Goal: Task Accomplishment & Management: Complete application form

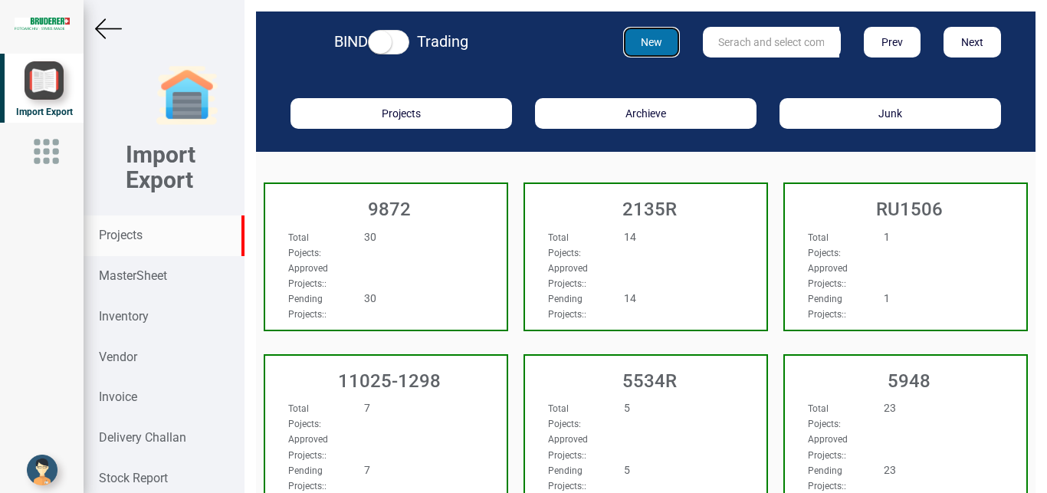
click at [651, 42] on button "New" at bounding box center [652, 42] width 58 height 31
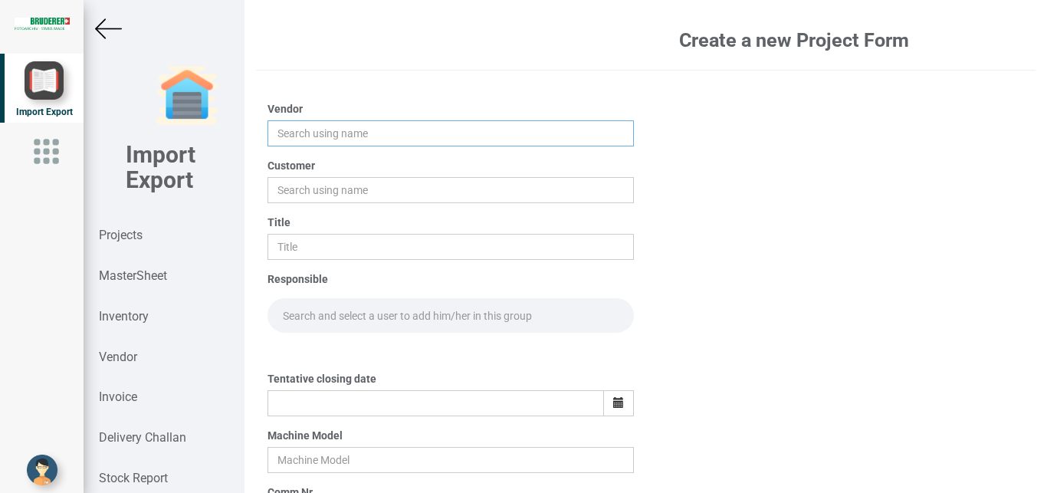
click at [300, 130] on input "text" at bounding box center [451, 133] width 367 height 26
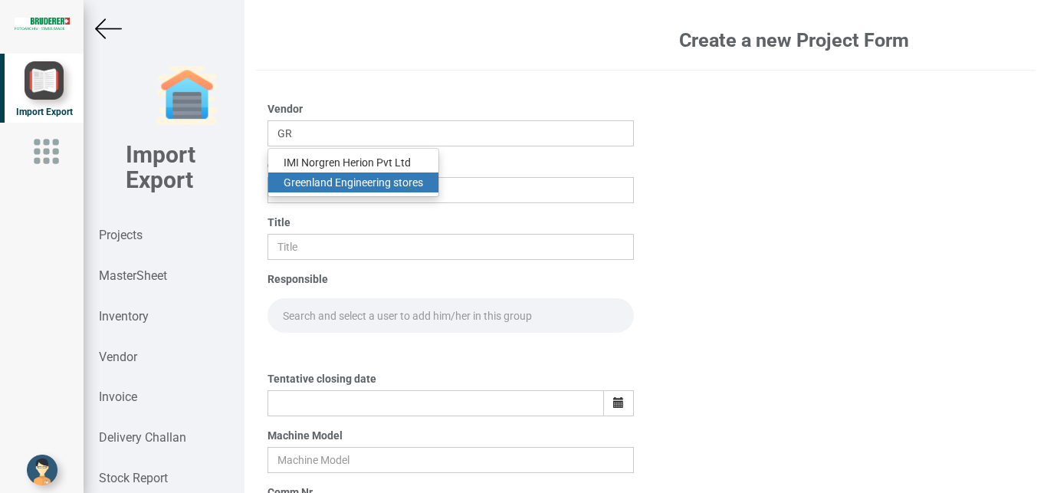
drag, startPoint x: 375, startPoint y: 184, endPoint x: 316, endPoint y: 176, distance: 59.5
click at [375, 183] on link "Gr eenland Engineering stores" at bounding box center [353, 183] width 170 height 20
type input "Greenland Engineering stores"
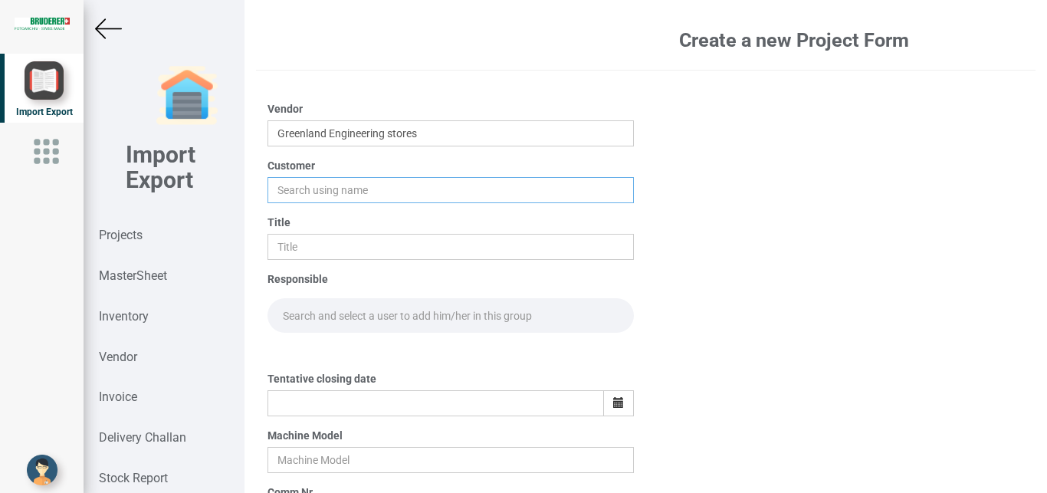
click at [292, 189] on input "text" at bounding box center [451, 190] width 367 height 26
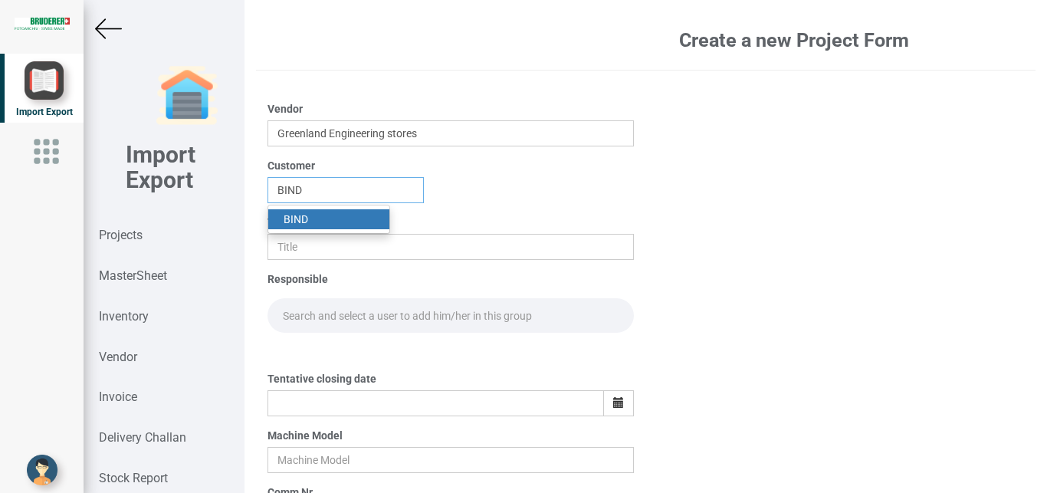
type input "BIND"
click at [295, 219] on strong "BIND" at bounding box center [296, 219] width 25 height 12
click at [295, 217] on div "Title" at bounding box center [451, 237] width 367 height 45
drag, startPoint x: 288, startPoint y: 251, endPoint x: 307, endPoint y: 250, distance: 19.2
click at [287, 252] on input "text" at bounding box center [451, 247] width 367 height 26
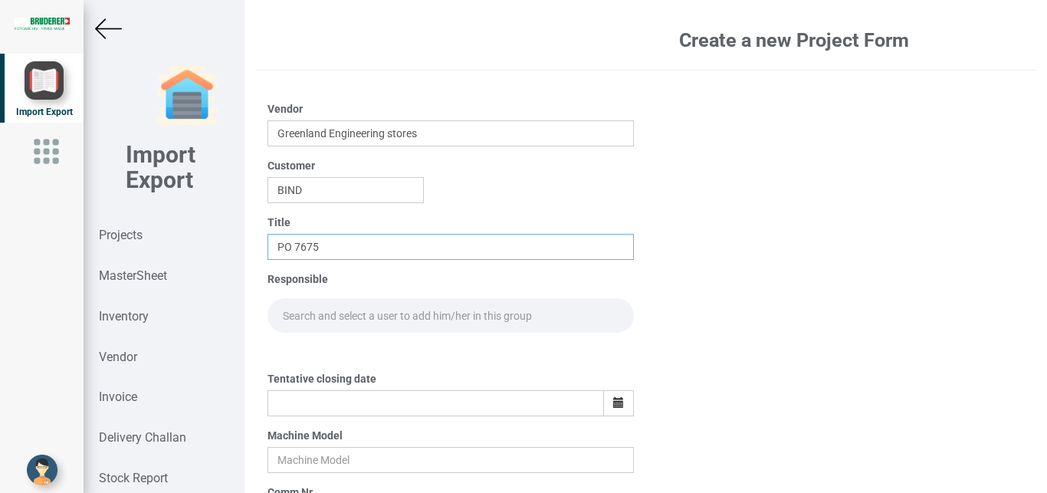
type input "PO 7675"
drag, startPoint x: 301, startPoint y: 314, endPoint x: 365, endPoint y: 311, distance: 63.8
click at [304, 314] on input "text" at bounding box center [451, 315] width 367 height 35
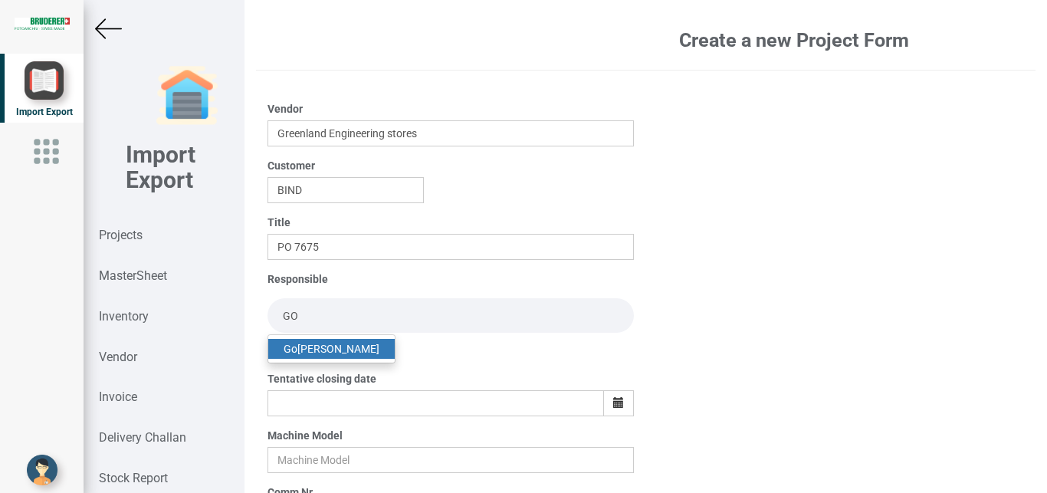
type input "GO"
click at [336, 343] on link "Go [PERSON_NAME]" at bounding box center [331, 349] width 127 height 20
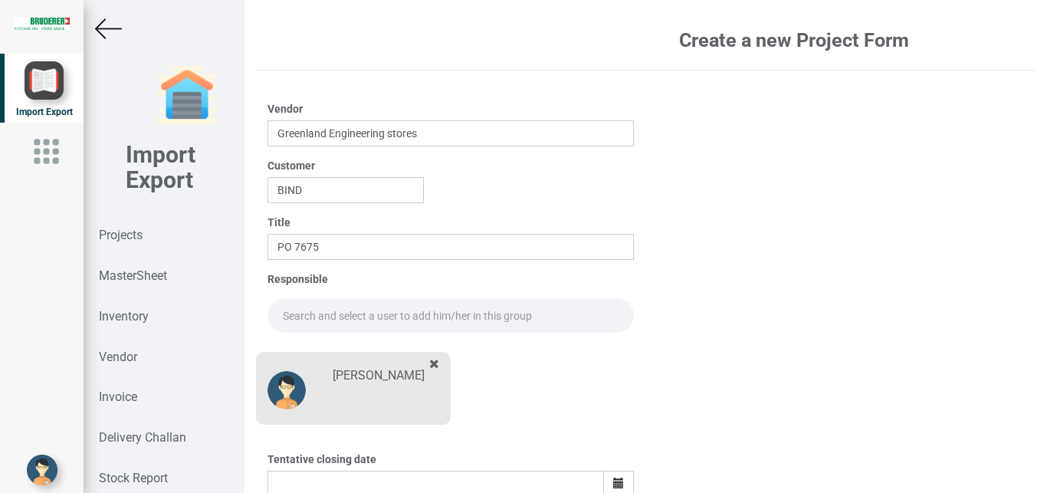
click at [284, 311] on input "text" at bounding box center [451, 315] width 367 height 35
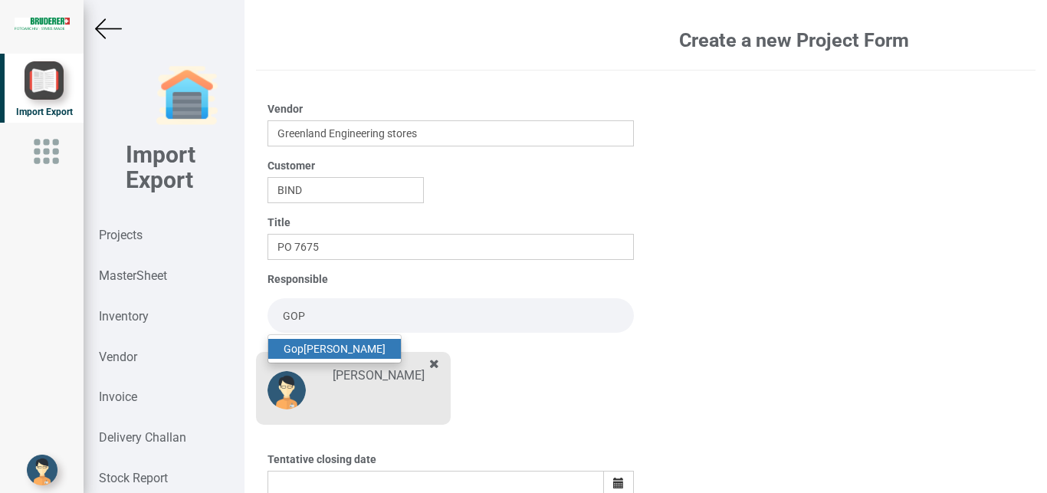
click at [336, 347] on link "Gop [PERSON_NAME]" at bounding box center [334, 349] width 133 height 20
type input "[PERSON_NAME]"
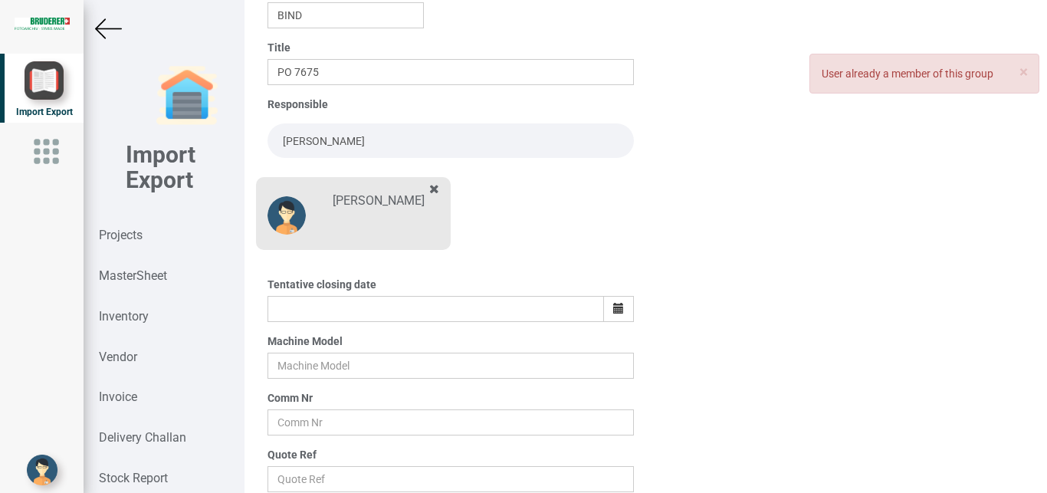
scroll to position [173, 0]
click at [615, 306] on icon "button" at bounding box center [618, 309] width 11 height 11
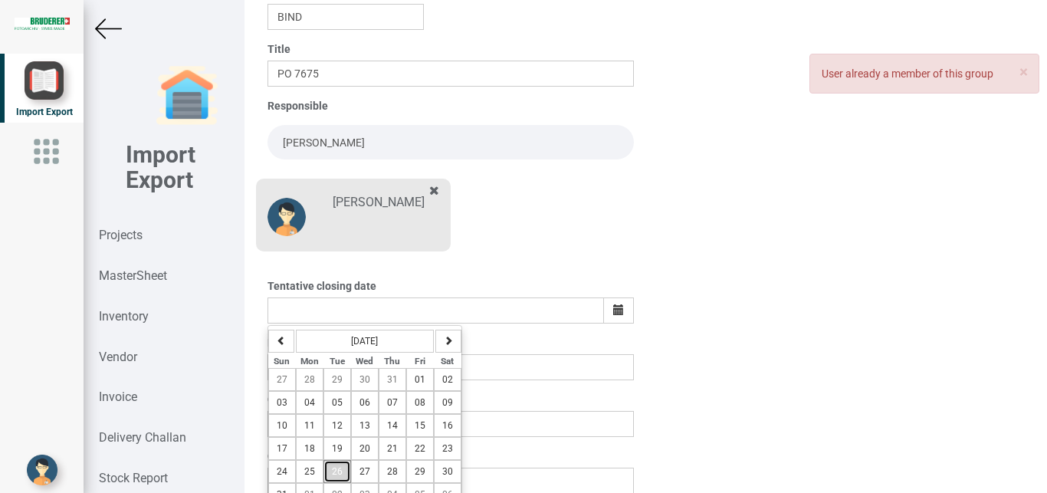
drag, startPoint x: 340, startPoint y: 471, endPoint x: 646, endPoint y: 467, distance: 305.2
click at [344, 469] on button "26" at bounding box center [338, 471] width 28 height 23
type input "[DATE]"
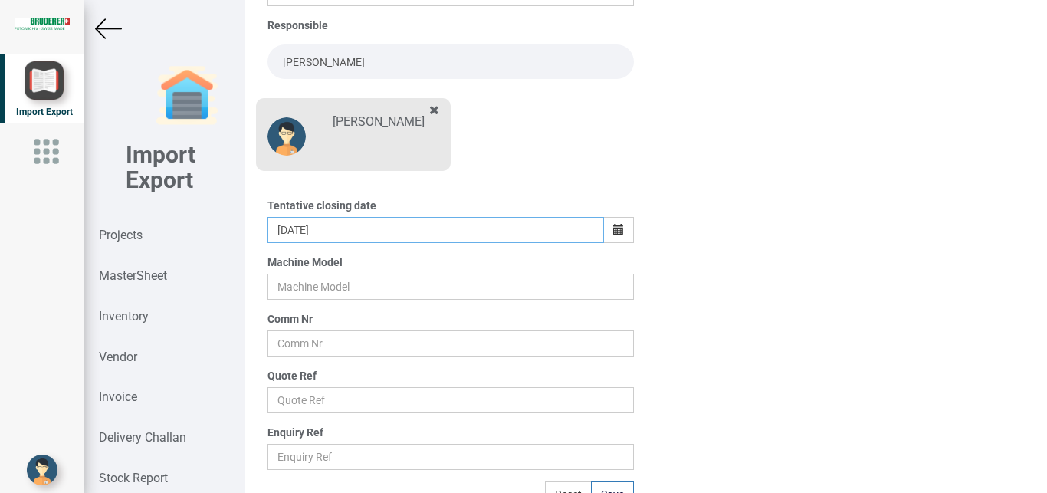
scroll to position [268, 0]
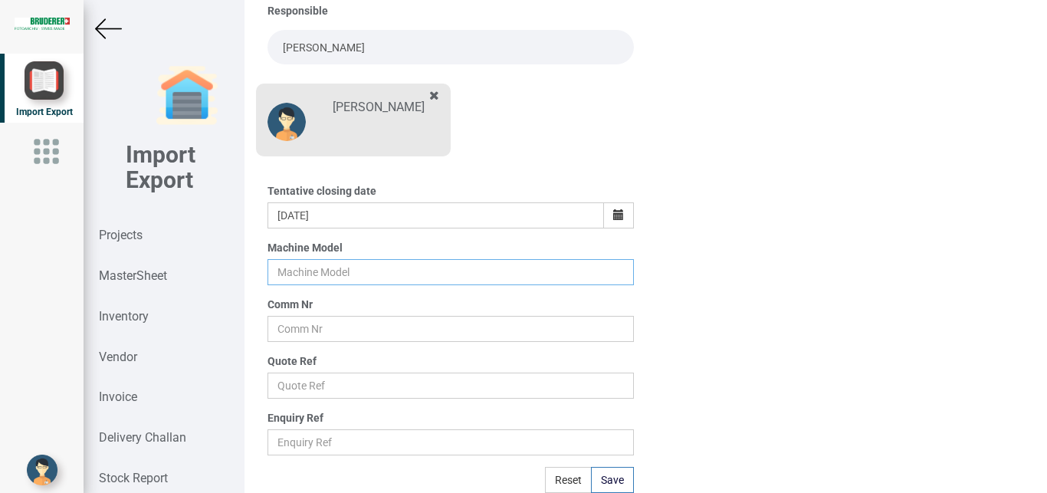
click at [287, 274] on input "text" at bounding box center [451, 272] width 367 height 26
type input "BSTA 25H(E)"
click at [301, 324] on input "text" at bounding box center [451, 329] width 367 height 26
type input "9927"
click at [277, 387] on input "text" at bounding box center [451, 386] width 367 height 26
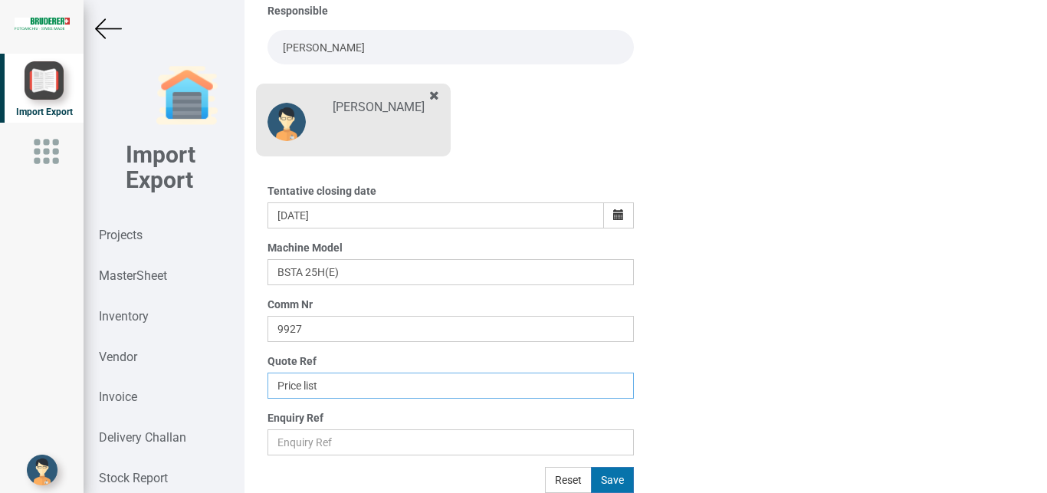
type input "Price list"
click at [616, 481] on button "Save" at bounding box center [612, 480] width 43 height 26
type input "[DATE]"
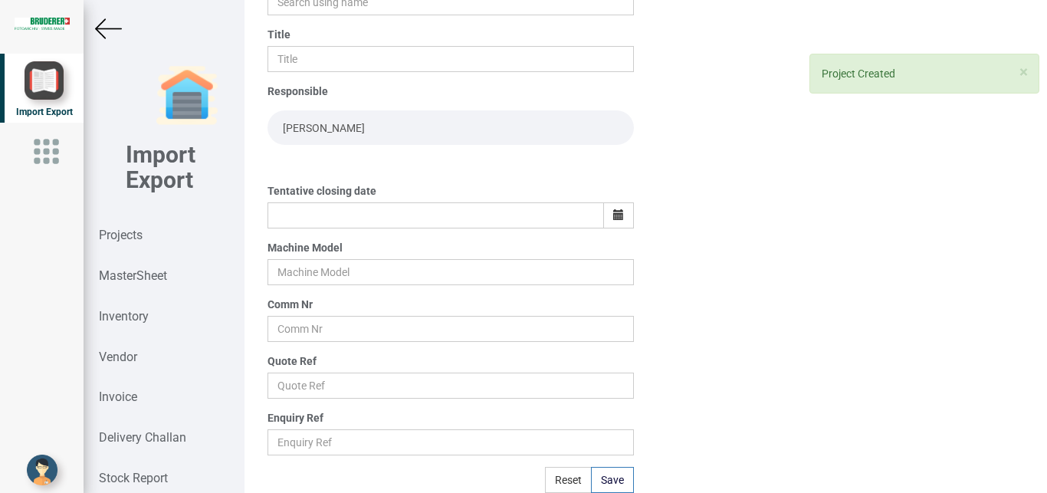
click at [108, 25] on img at bounding box center [108, 28] width 27 height 27
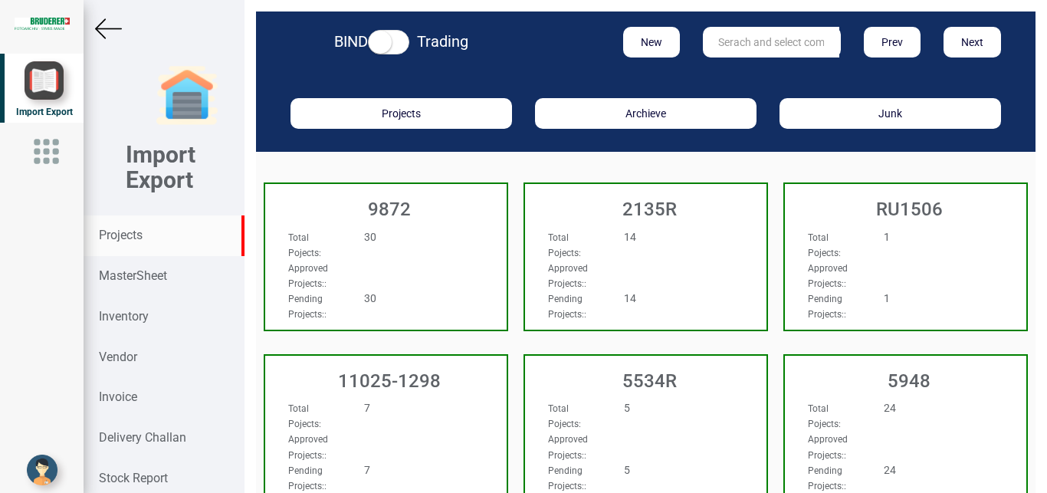
click at [730, 35] on input "text" at bounding box center [771, 42] width 136 height 31
click at [732, 36] on input "text" at bounding box center [771, 42] width 136 height 31
type input "9927"
click at [723, 72] on strong "9927" at bounding box center [731, 73] width 25 height 12
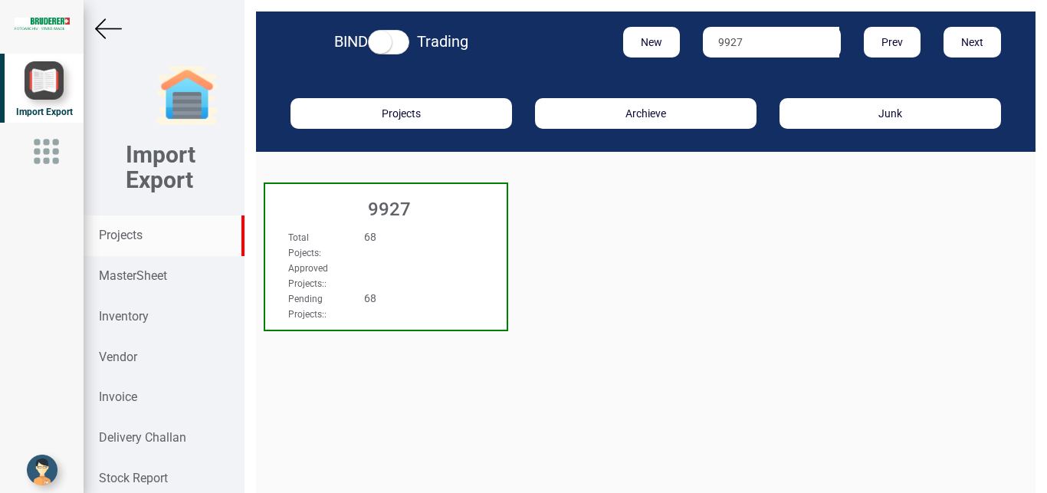
click at [429, 243] on div "68" at bounding box center [406, 236] width 107 height 15
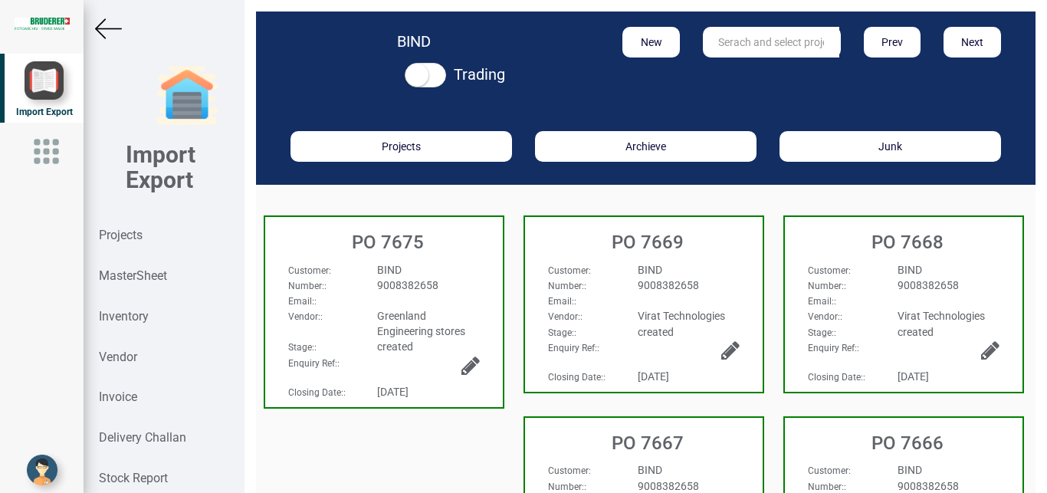
drag, startPoint x: 429, startPoint y: 299, endPoint x: 440, endPoint y: 301, distance: 11.6
click at [429, 298] on div "Email: :" at bounding box center [384, 300] width 215 height 15
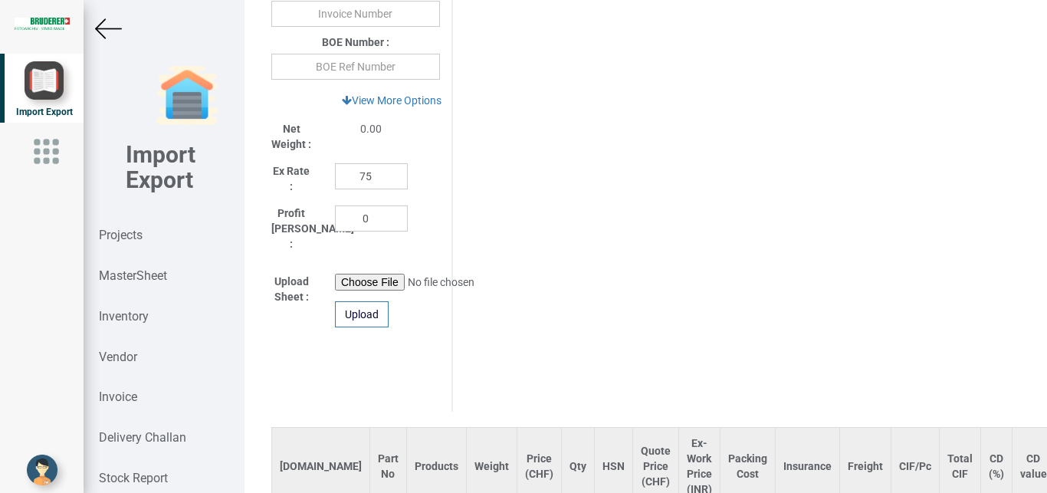
scroll to position [862, 0]
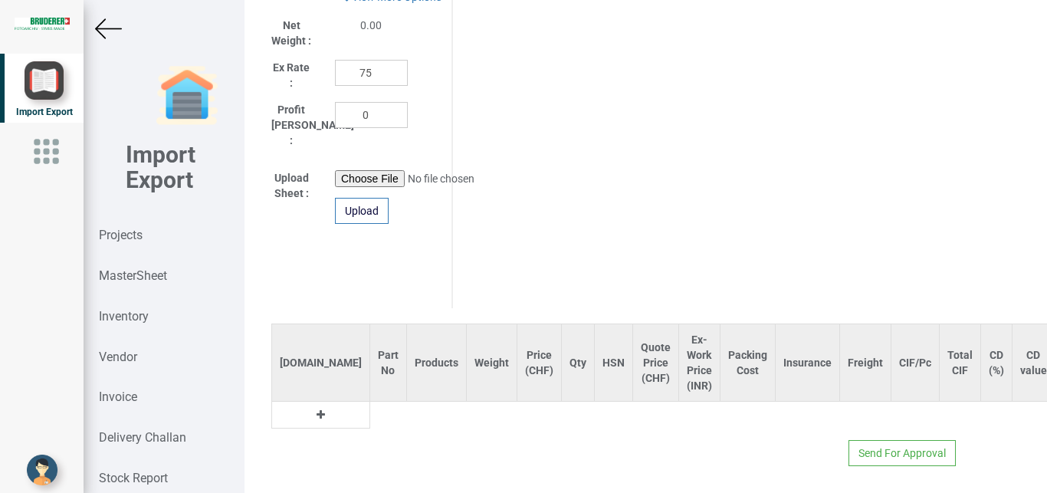
click at [317, 409] on icon at bounding box center [321, 414] width 8 height 11
click at [370, 402] on input "text" at bounding box center [388, 415] width 36 height 26
type input "t"
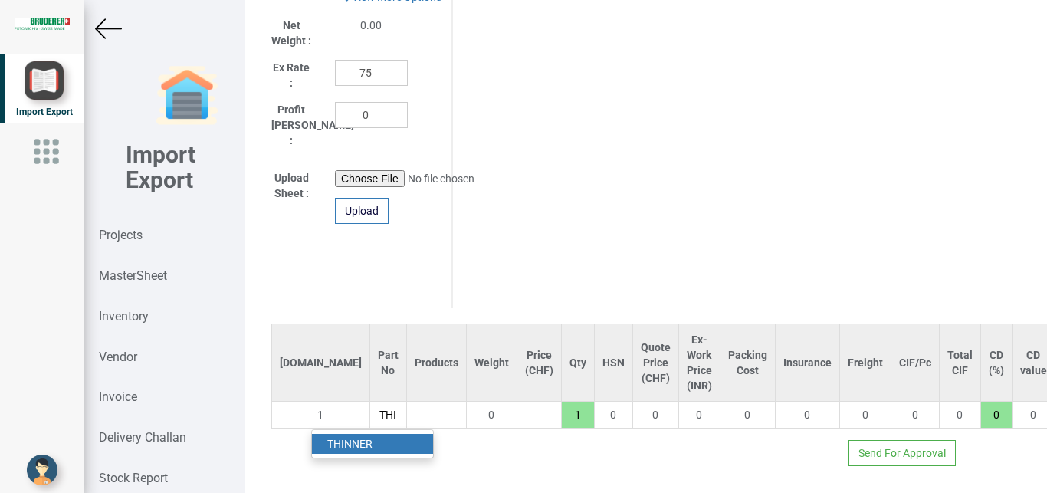
type input "THI"
click at [383, 434] on link "THI NNER" at bounding box center [372, 444] width 121 height 20
type input "63"
type input "THINNER"
type input "18"
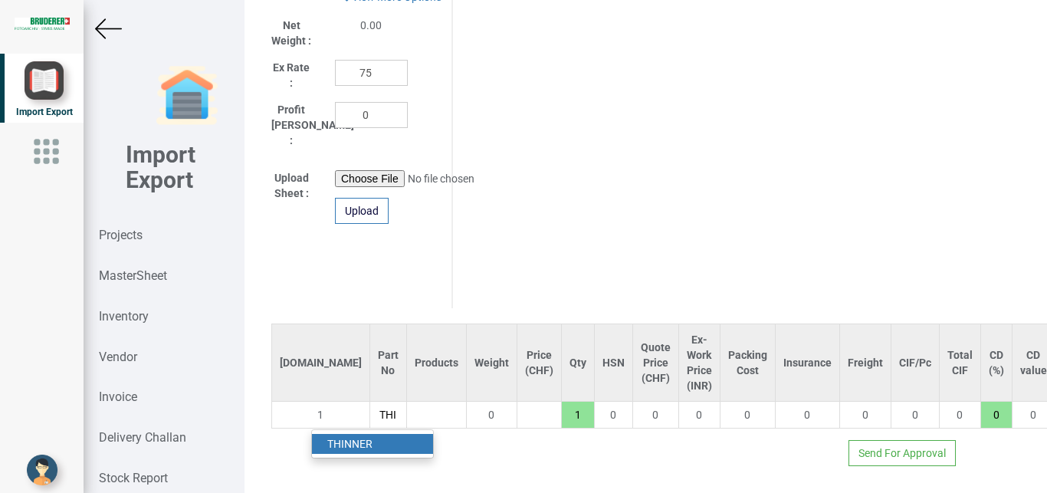
scroll to position [0, 28]
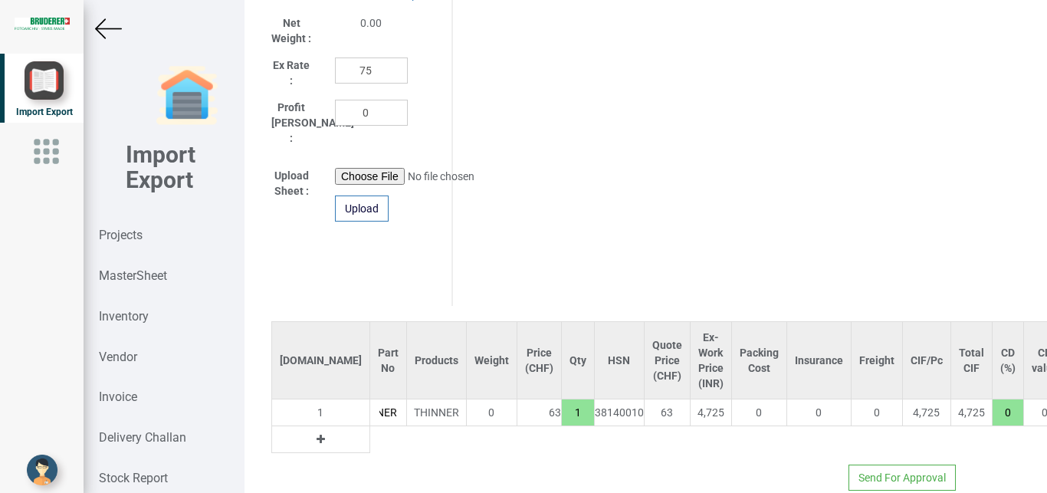
drag, startPoint x: 383, startPoint y: 434, endPoint x: 395, endPoint y: 432, distance: 12.5
click at [383, 433] on table "[DOMAIN_NAME] Part No Products Weight Price (CHF) Qty HSN Quote Price (CHF) Ex-…" at bounding box center [796, 387] width 1050 height 132
drag, startPoint x: 513, startPoint y: 403, endPoint x: 531, endPoint y: 407, distance: 18.8
click at [562, 407] on input "1" at bounding box center [578, 412] width 32 height 26
type input "882"
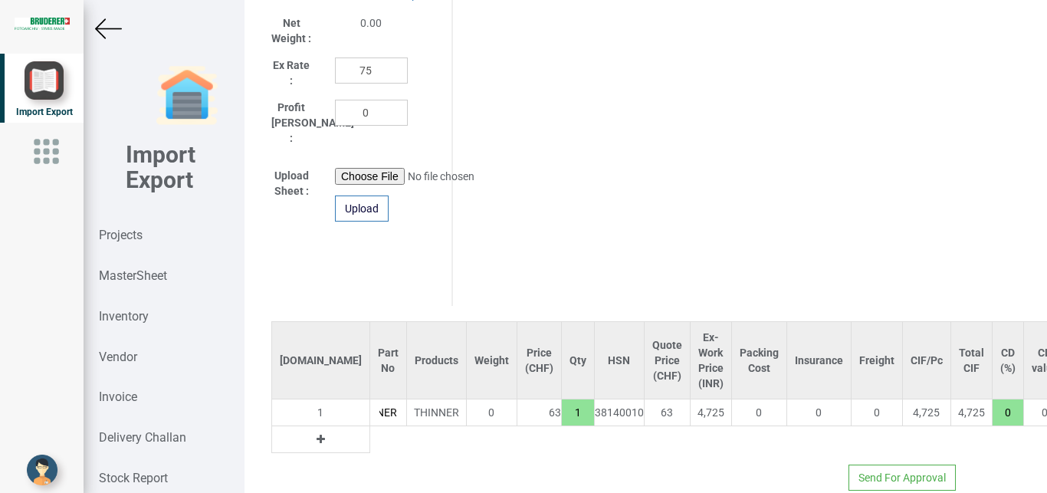
type input "14"
type input "8820"
type input "140"
click at [524, 438] on table "[DOMAIN_NAME] Part No Products Weight Price (CHF) Qty HSN Quote Price (CHF) Ex-…" at bounding box center [796, 387] width 1050 height 132
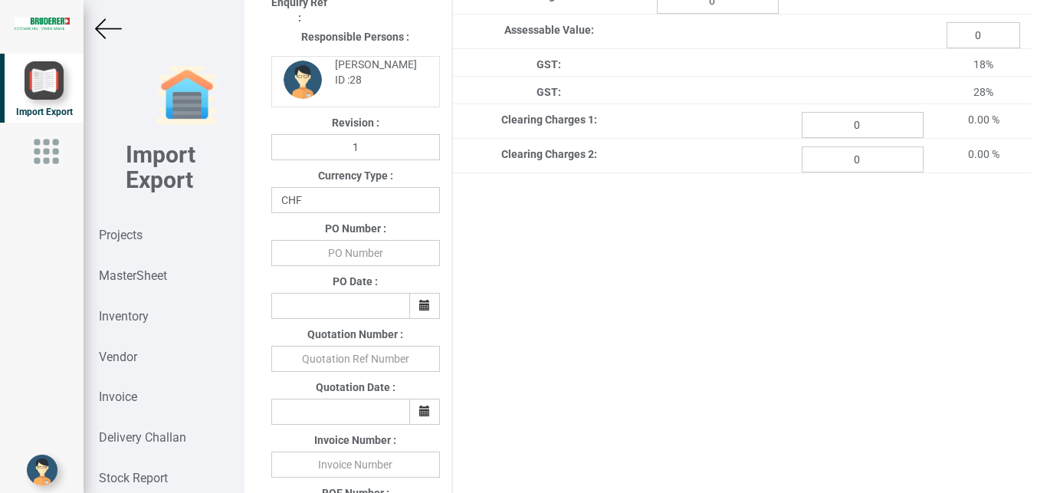
scroll to position [298, 0]
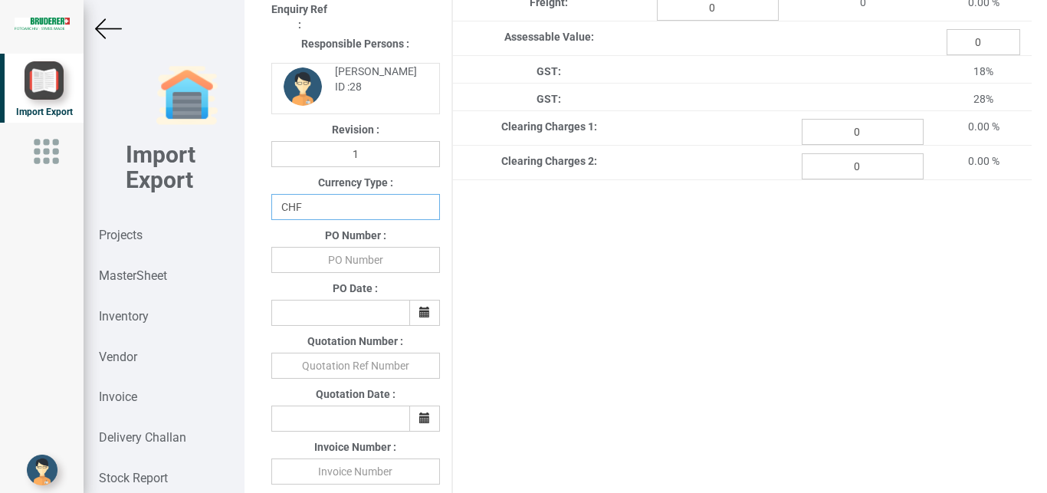
select select "INR"
click option "INR" at bounding box center [0, 0] width 0 height 0
click at [349, 262] on input "text" at bounding box center [355, 260] width 169 height 26
type input "BPIPL/PO/7675/25-26"
click at [419, 317] on icon "button" at bounding box center [424, 312] width 11 height 11
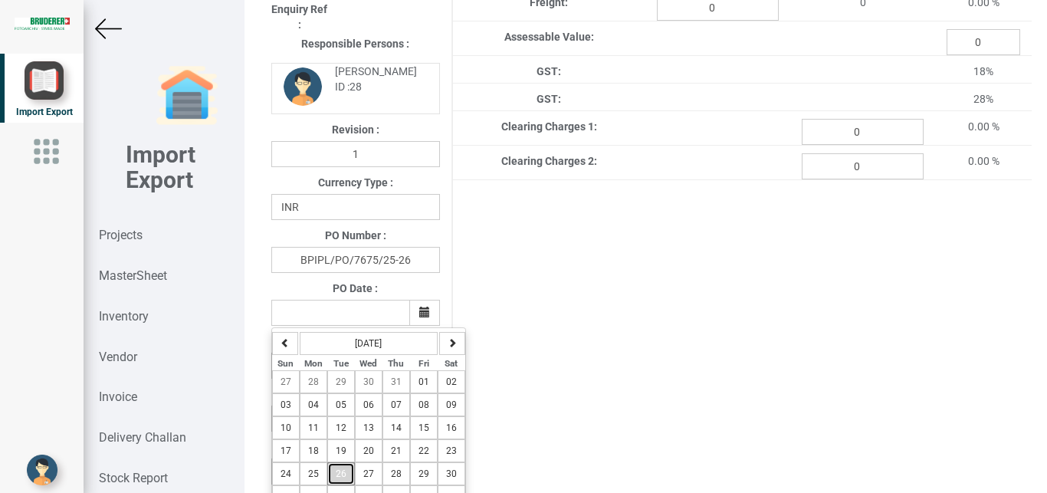
click at [347, 478] on button "26" at bounding box center [341, 473] width 28 height 23
type input "[DATE]"
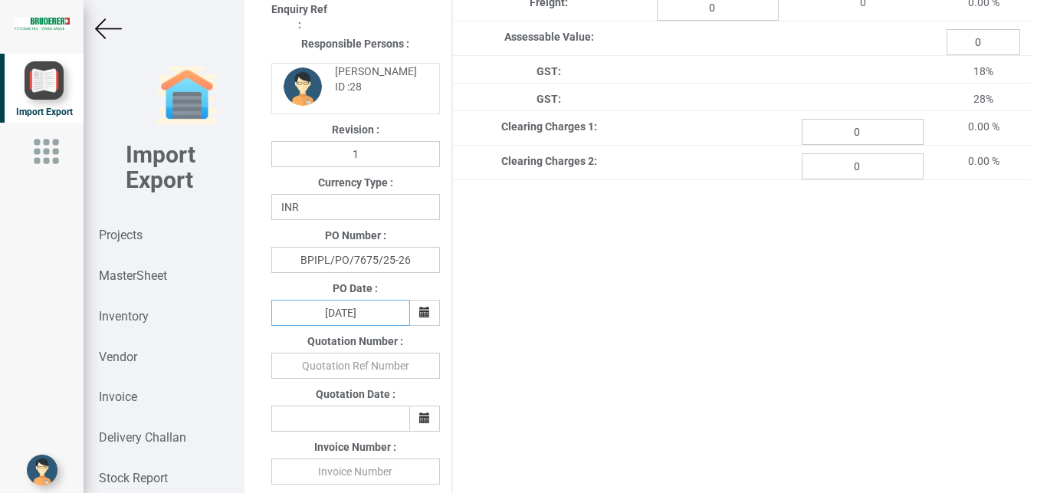
scroll to position [475, 0]
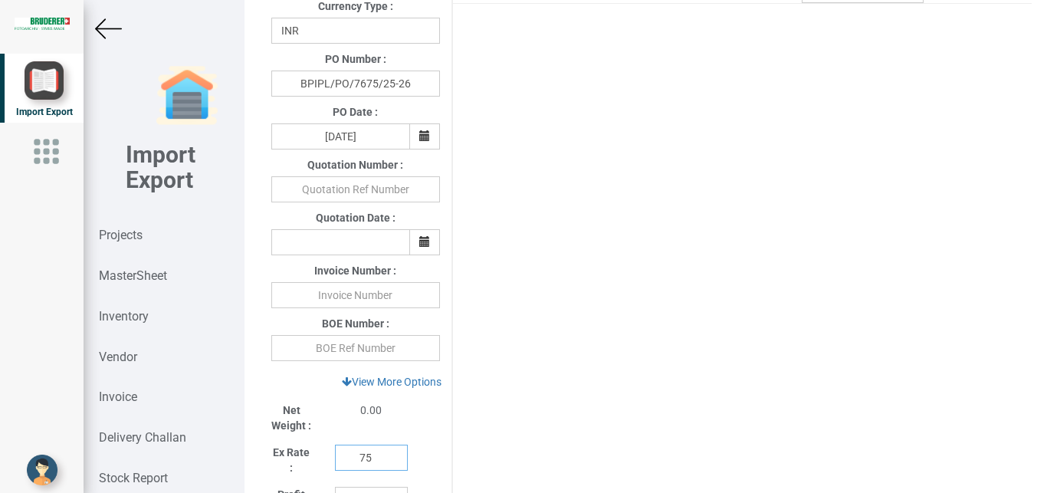
drag, startPoint x: 373, startPoint y: 463, endPoint x: 327, endPoint y: 458, distance: 45.6
click at [335, 459] on input "75" at bounding box center [371, 458] width 73 height 26
type input "1"
click at [409, 386] on link "View More Options" at bounding box center [392, 382] width 120 height 26
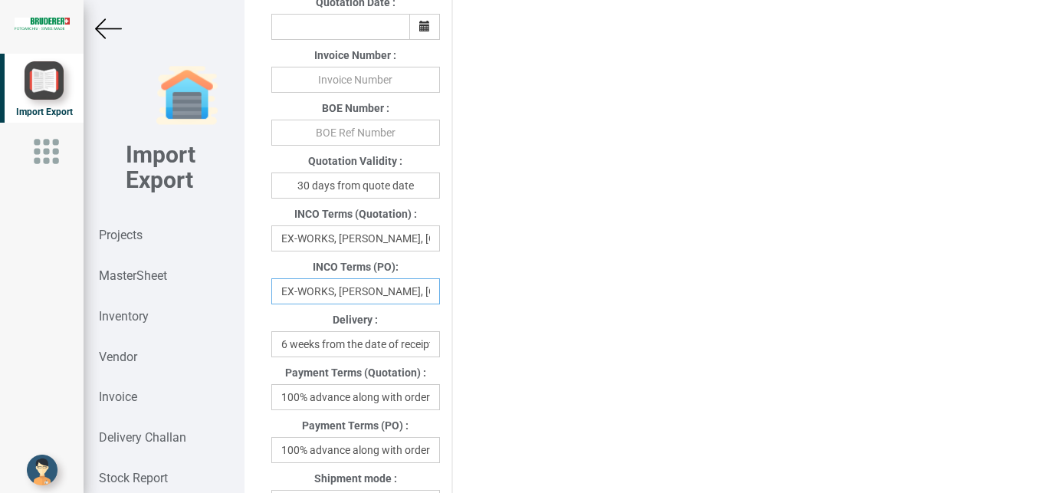
scroll to position [0, 42]
drag, startPoint x: 281, startPoint y: 297, endPoint x: 448, endPoint y: 297, distance: 166.4
click at [440, 297] on input "EX-WORKS, [PERSON_NAME], [GEOGRAPHIC_DATA]" at bounding box center [355, 291] width 169 height 26
drag, startPoint x: 427, startPoint y: 294, endPoint x: 238, endPoint y: 294, distance: 189.4
click at [245, 294] on div "Details Project Title : PO 7675 Customer Name : BIND Closing Date : [DATE] Mach…" at bounding box center [646, 246] width 803 height 493
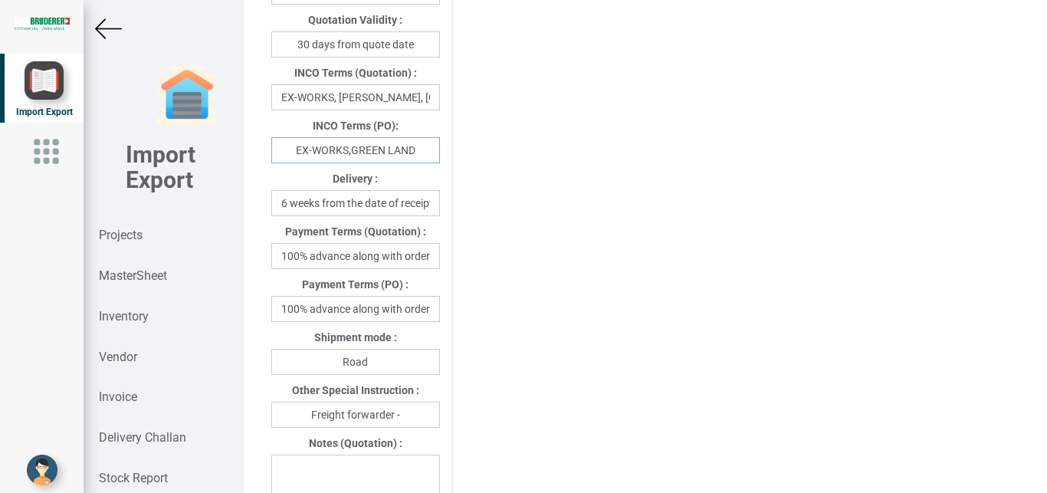
scroll to position [835, 0]
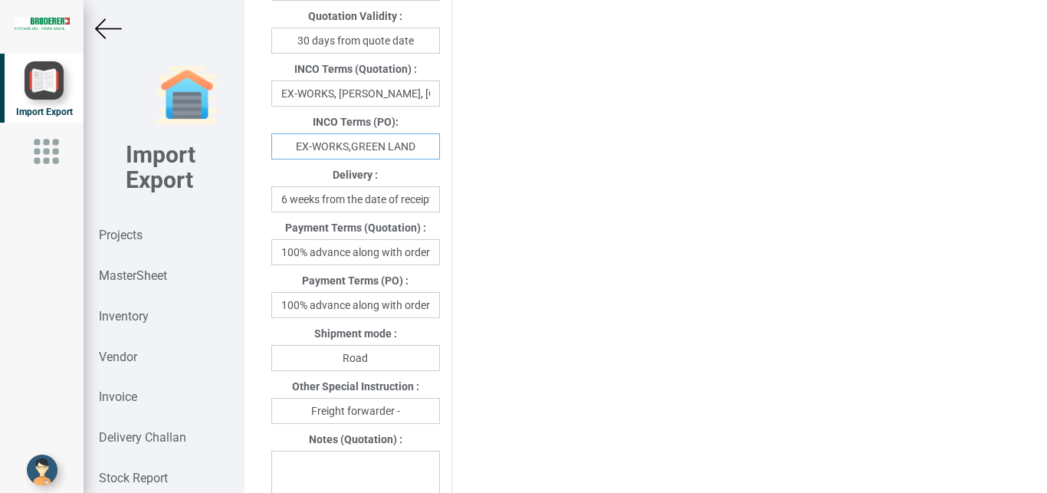
type input "EX-WORKS,GREEN LAND"
drag, startPoint x: 353, startPoint y: 310, endPoint x: 430, endPoint y: 310, distance: 76.7
click at [430, 310] on input "100% advance along with order" at bounding box center [355, 305] width 169 height 26
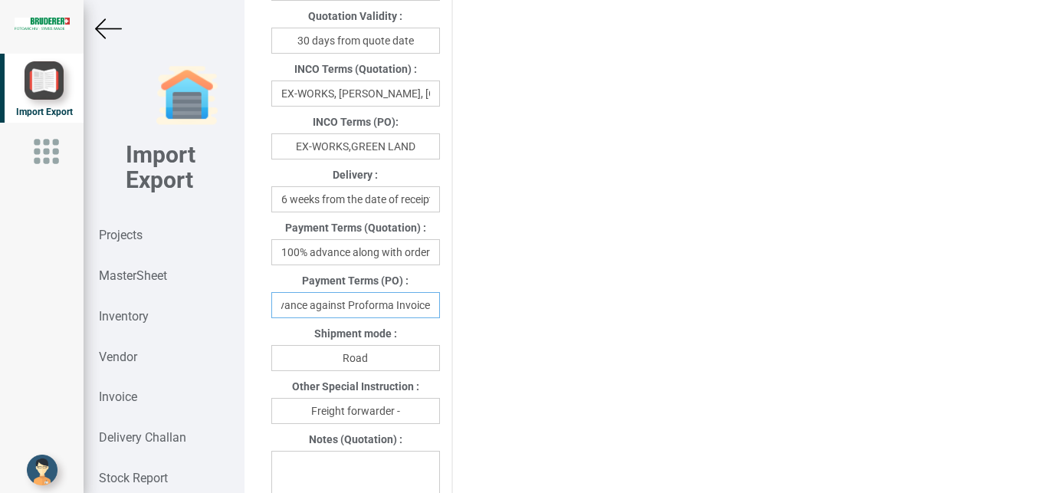
type input "100% advance against Proforma Invoice"
click at [419, 422] on input "Freight forwarder -" at bounding box center [355, 411] width 169 height 26
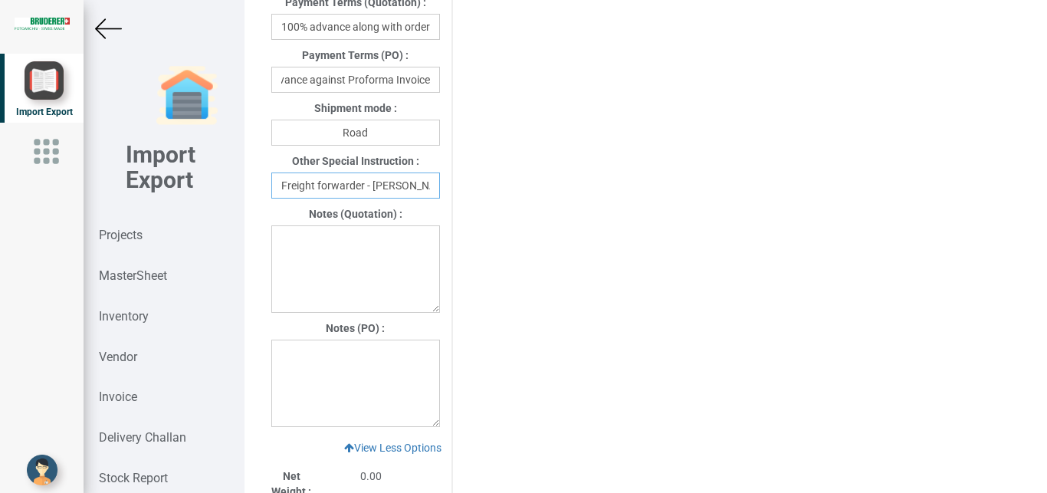
type input "Freight forwarder - [PERSON_NAME]"
click at [303, 362] on textarea at bounding box center [355, 383] width 169 height 87
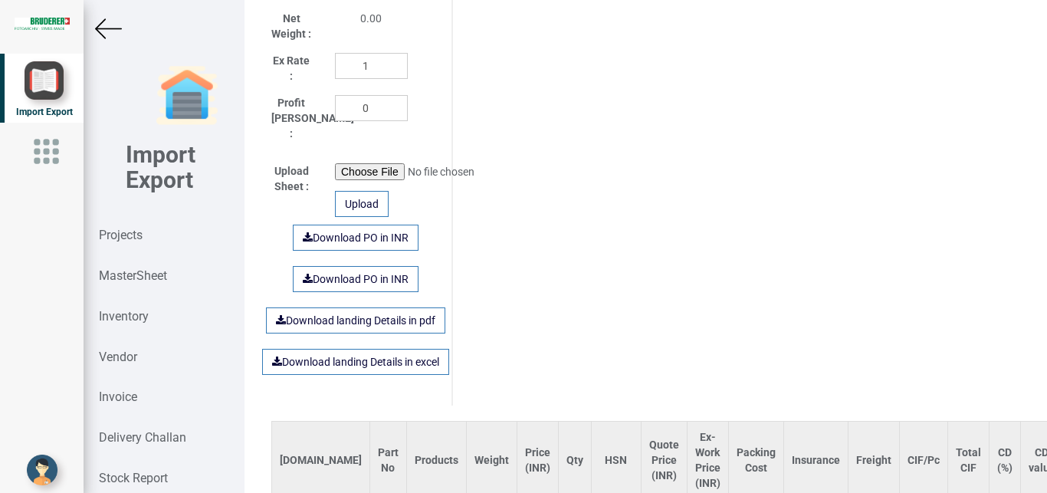
scroll to position [1454, 0]
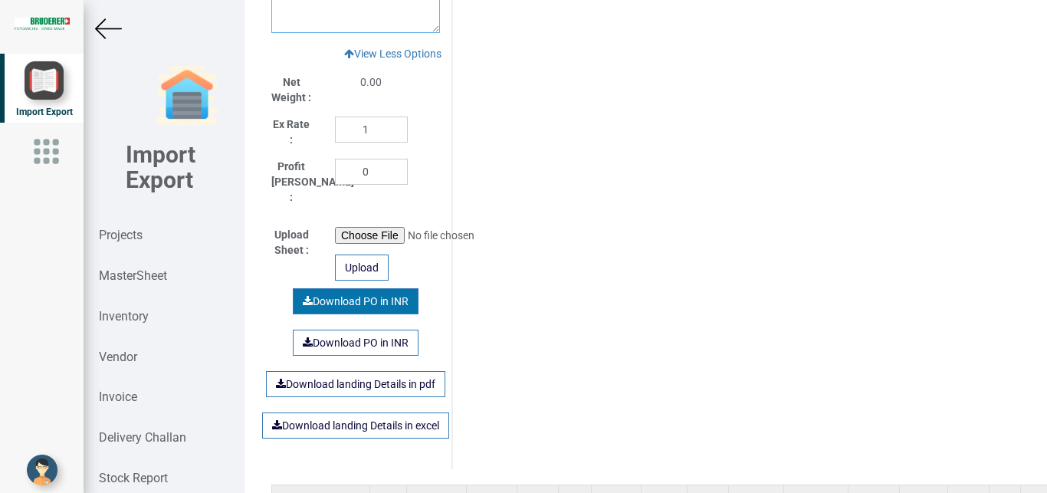
type textarea "1) GST- Extra as per actual"
click at [349, 292] on link "Download PO in INR" at bounding box center [356, 301] width 126 height 26
